Goal: Download file/media

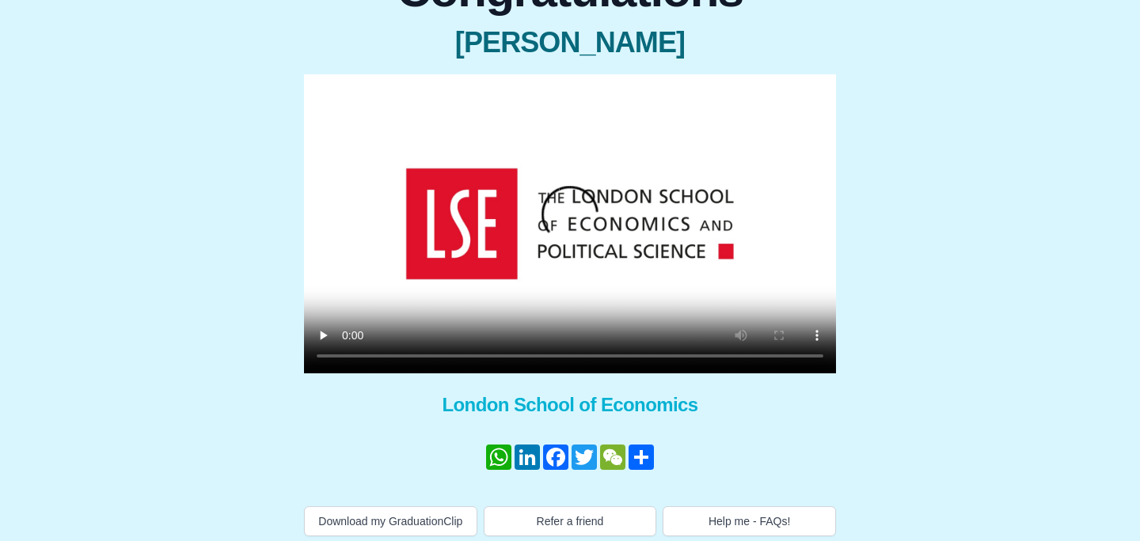
scroll to position [178, 0]
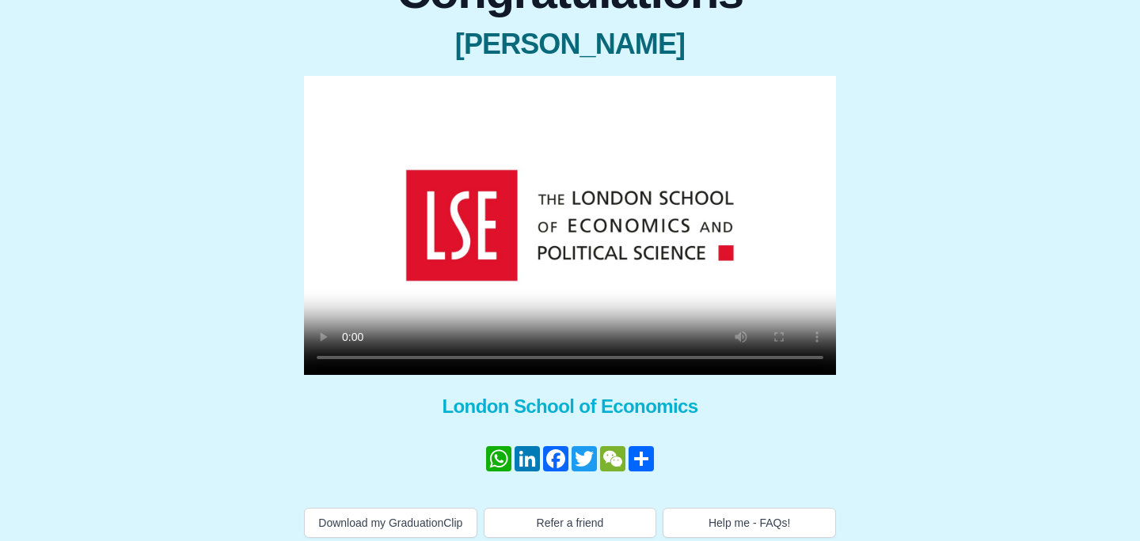
click at [346, 359] on video at bounding box center [570, 225] width 532 height 299
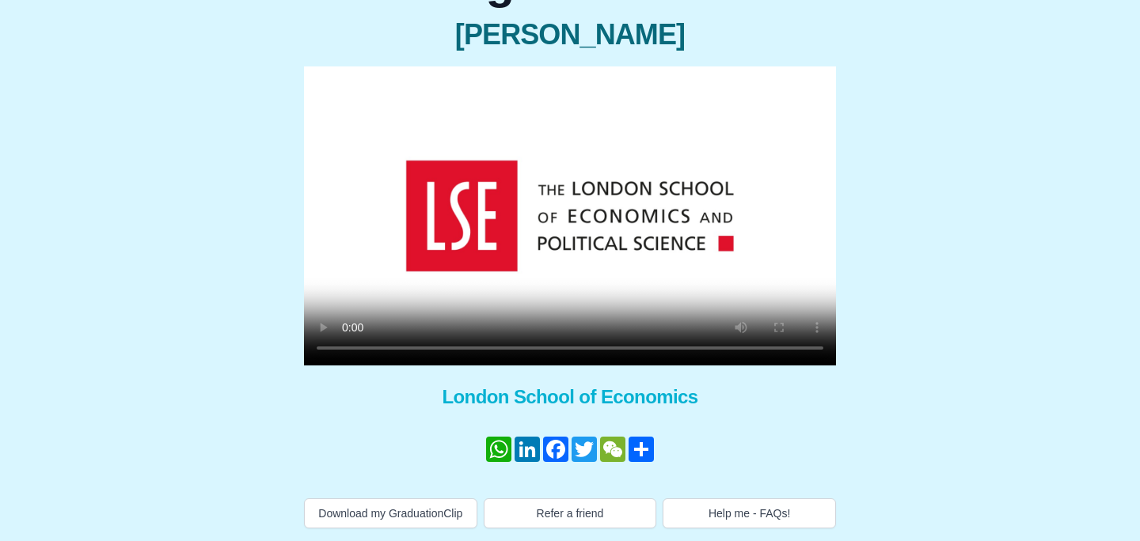
scroll to position [203, 0]
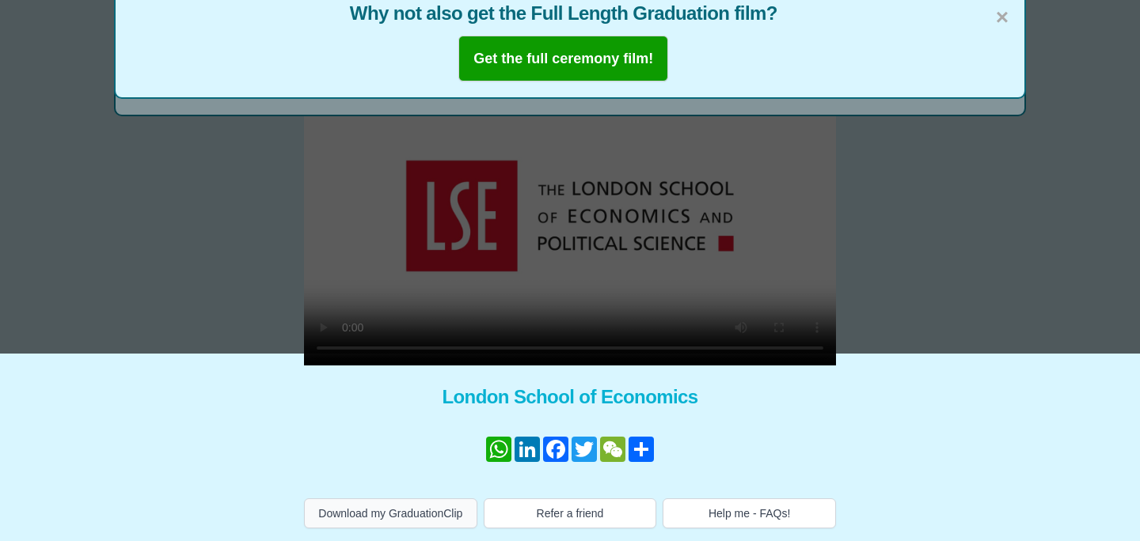
click at [396, 509] on button "Download my GraduationClip" at bounding box center [390, 514] width 173 height 30
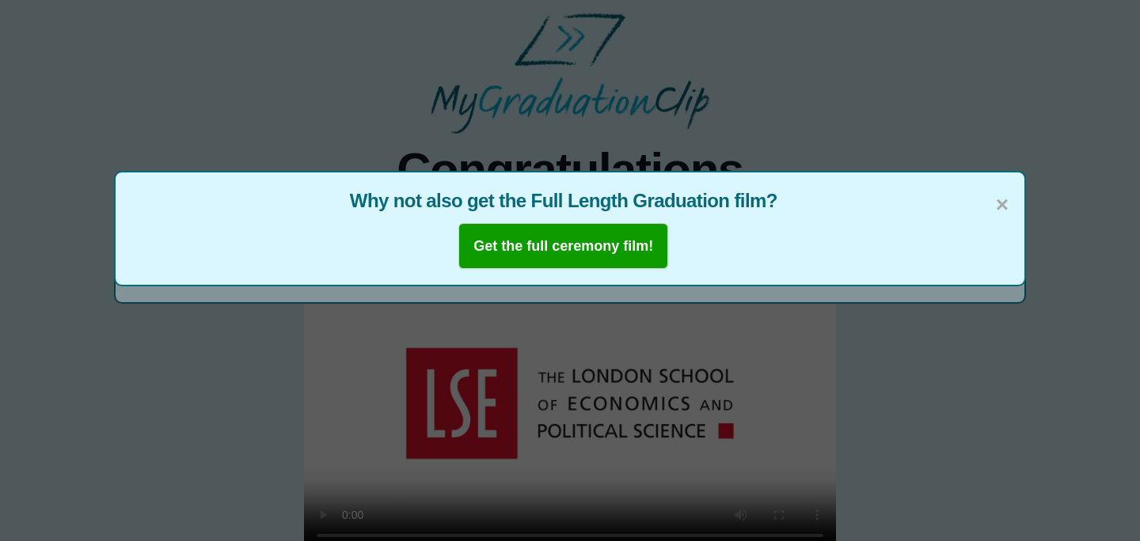
scroll to position [0, 0]
click at [1005, 199] on span "×" at bounding box center [1002, 204] width 13 height 33
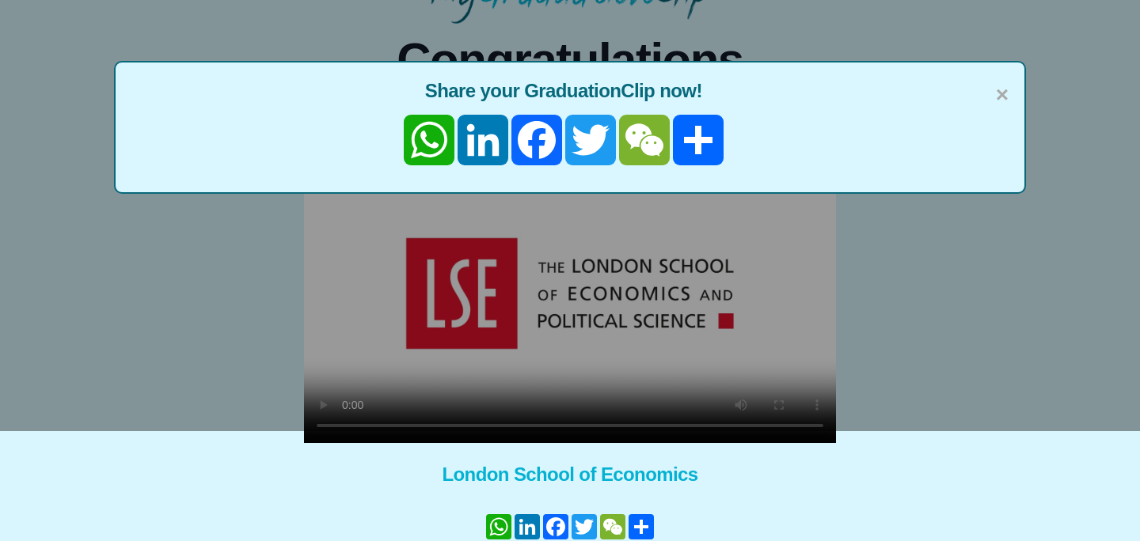
scroll to position [109, 0]
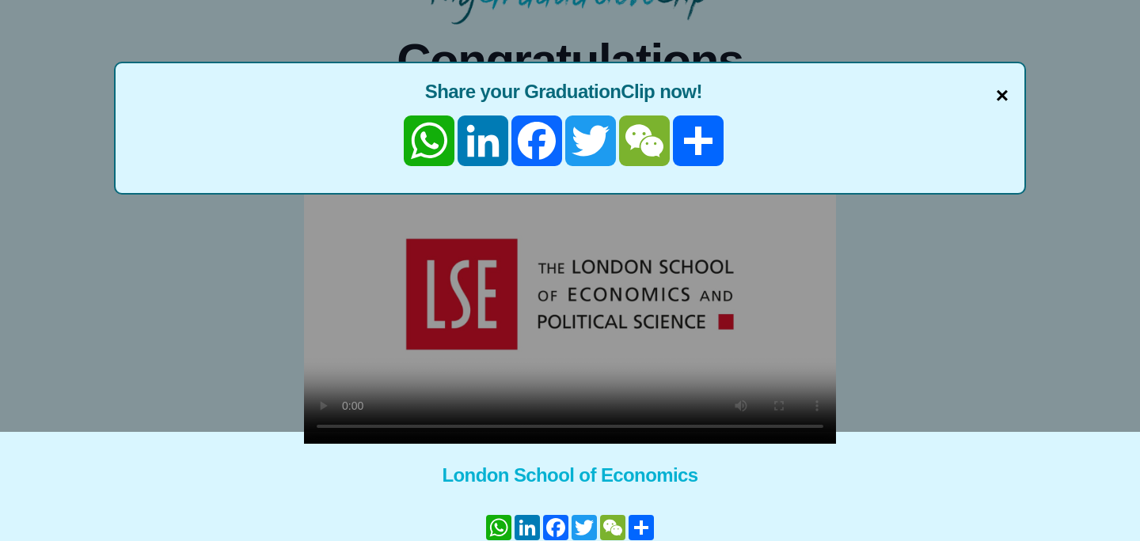
click at [1000, 97] on span "×" at bounding box center [1002, 95] width 13 height 33
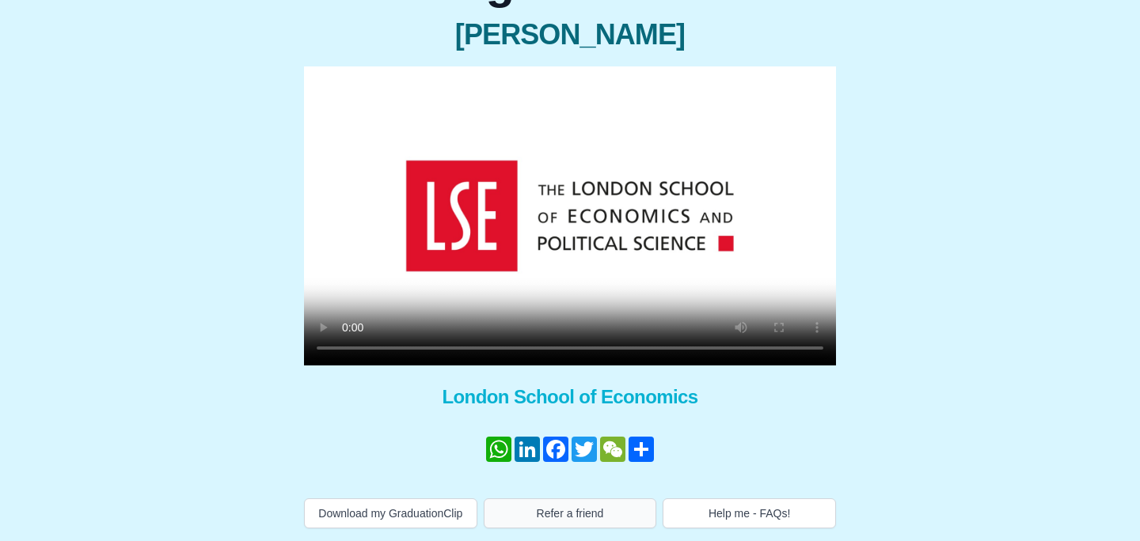
scroll to position [203, 0]
click at [552, 510] on button "Refer a friend" at bounding box center [570, 514] width 173 height 30
click at [345, 332] on video at bounding box center [570, 215] width 532 height 299
click at [496, 437] on link "WhatsApp" at bounding box center [498, 449] width 28 height 25
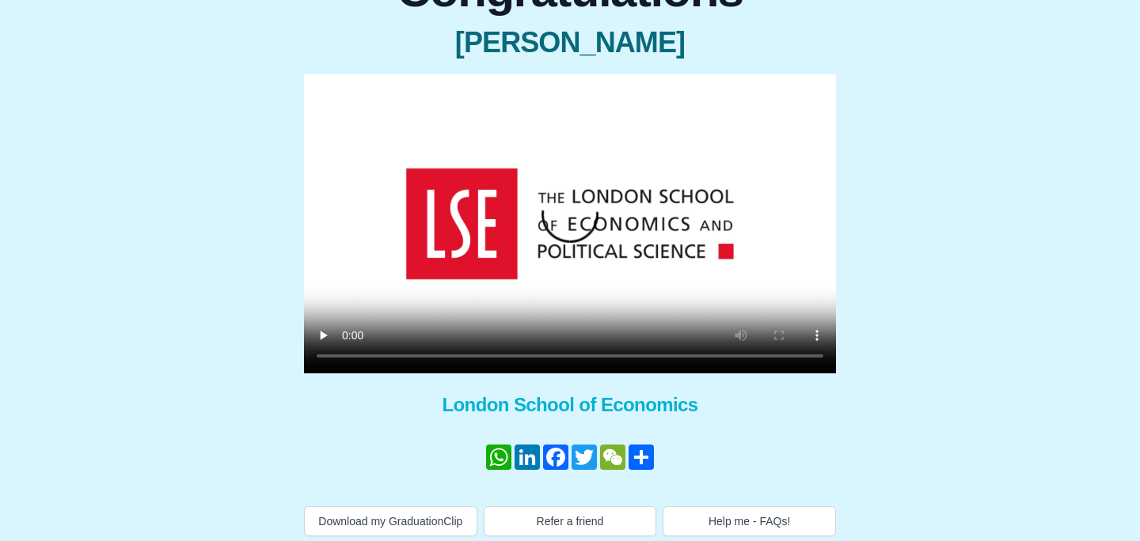
scroll to position [178, 0]
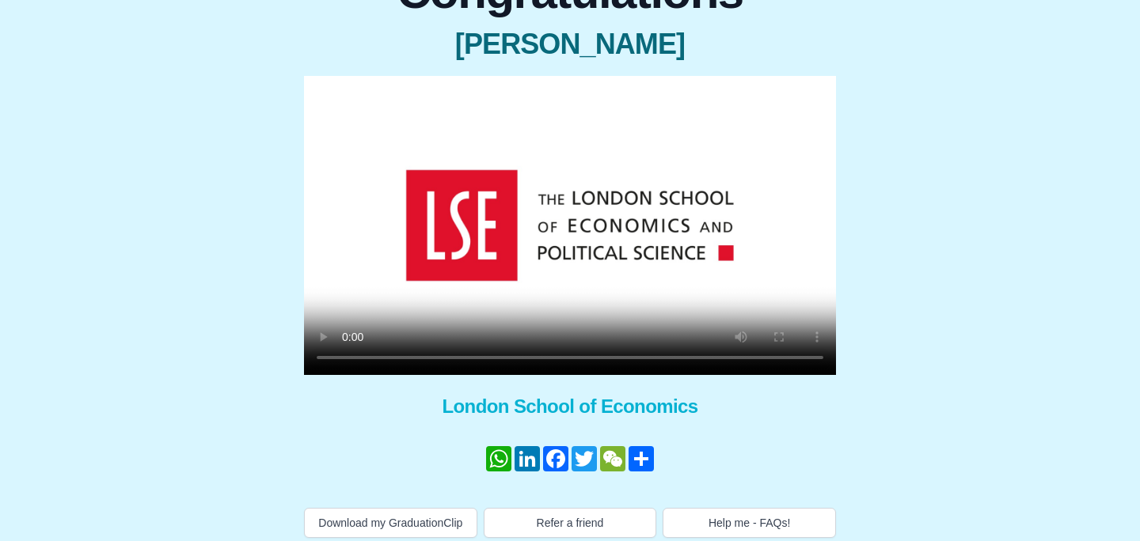
click at [347, 359] on video at bounding box center [570, 225] width 532 height 299
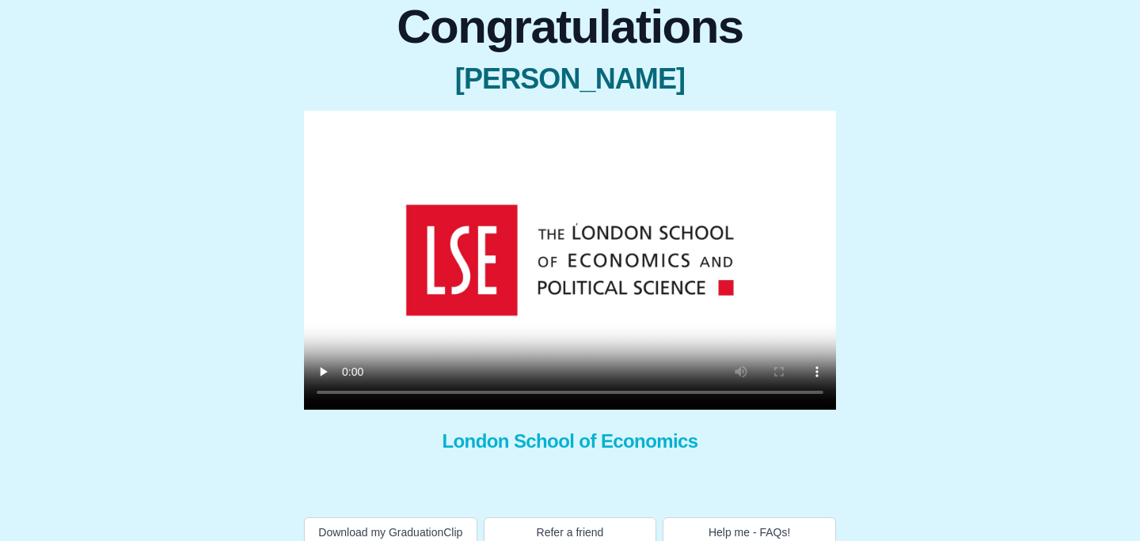
scroll to position [148, 0]
